Goal: Task Accomplishment & Management: Manage account settings

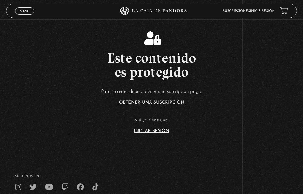
click at [28, 11] on span "Menu" at bounding box center [24, 10] width 9 height 3
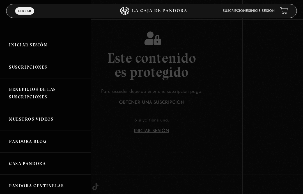
click at [35, 46] on link "Iniciar Sesión" at bounding box center [45, 45] width 91 height 22
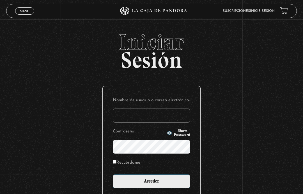
type input "dalialugocastro@gmail.com"
click at [168, 181] on input "Acceder" at bounding box center [151, 181] width 77 height 14
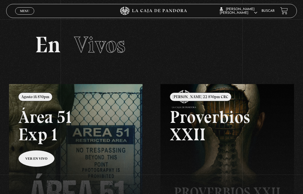
click at [42, 159] on link at bounding box center [160, 181] width 303 height 194
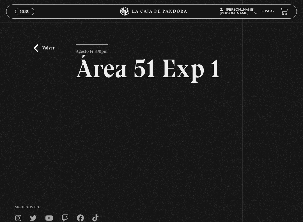
scroll to position [6, 0]
